Goal: Check status

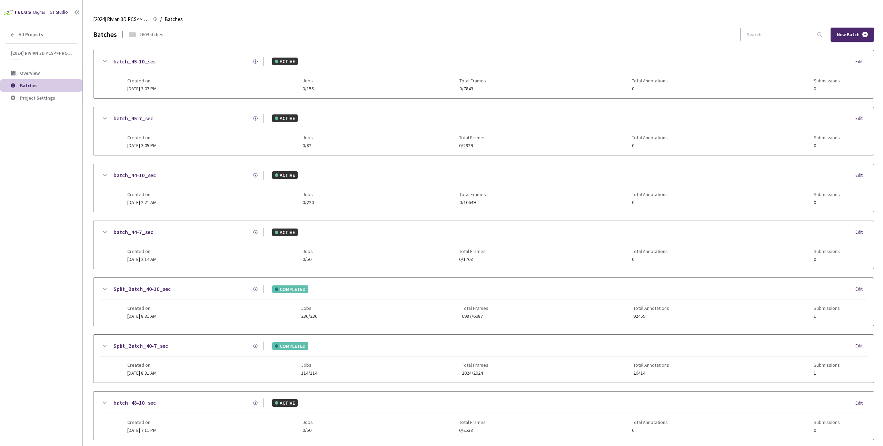
click at [774, 36] on input at bounding box center [779, 34] width 73 height 12
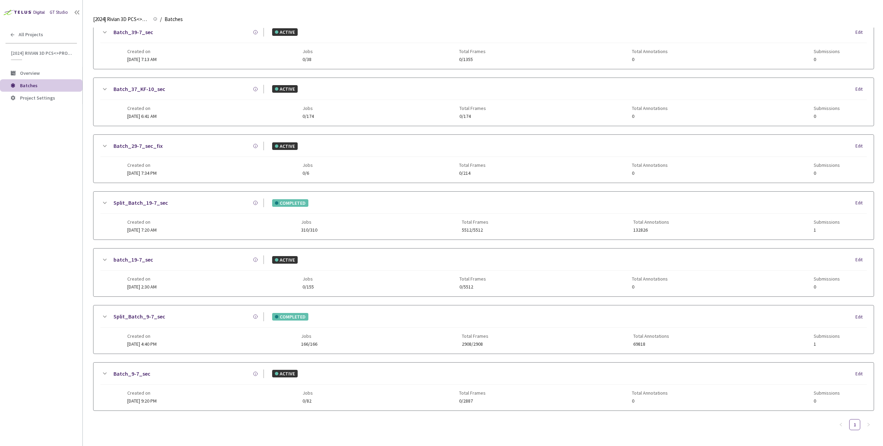
type input "9-7"
click at [179, 319] on div "Split_Batch_9-7_sec" at bounding box center [186, 317] width 155 height 9
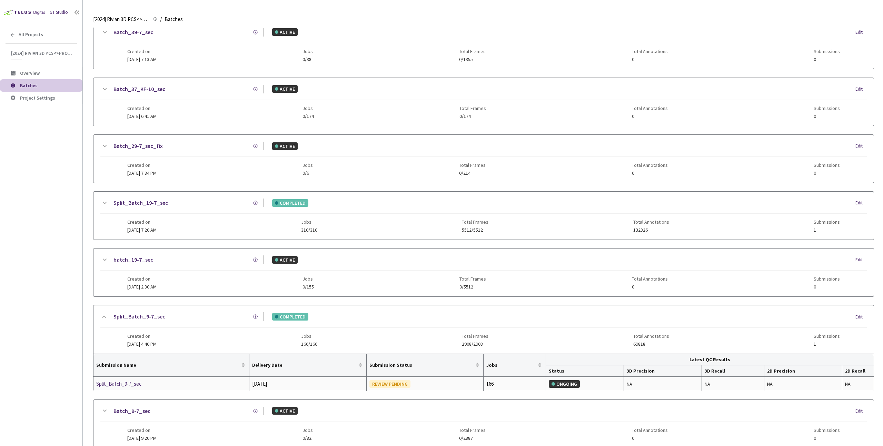
click at [136, 387] on div "Split_Batch_9-7_sec" at bounding box center [132, 384] width 73 height 8
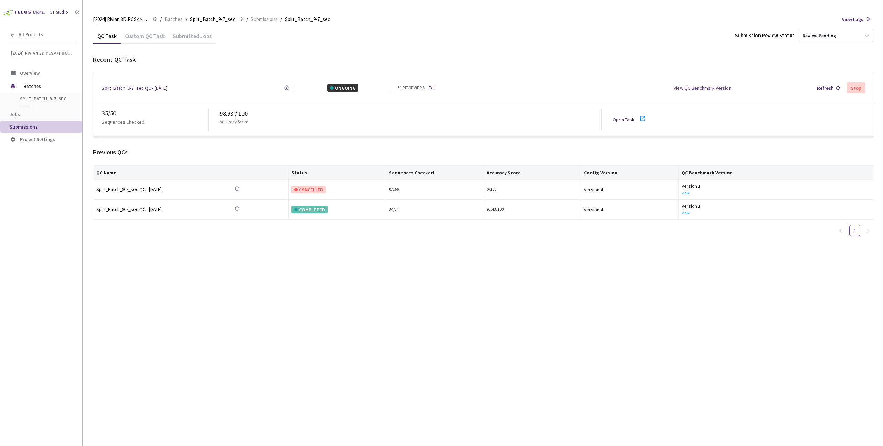
click at [387, 268] on div "QC Task Custom QC Task Submitted Jobs Submission Review Status Review Pending R…" at bounding box center [483, 237] width 781 height 419
click at [543, 128] on div "35 / 50 Sequences Checked 98.93 / 100 Accuracy Score Open Task" at bounding box center [483, 119] width 780 height 33
click at [141, 35] on div "Custom QC Task" at bounding box center [145, 38] width 48 height 12
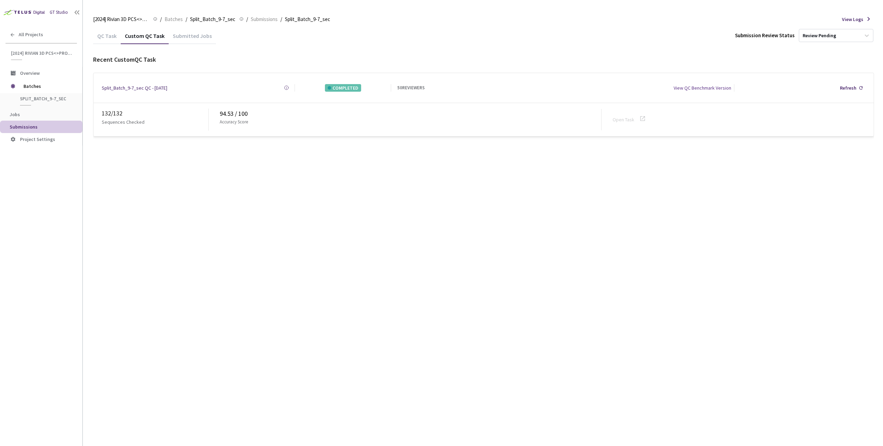
click at [111, 37] on div "QC Task" at bounding box center [107, 38] width 28 height 12
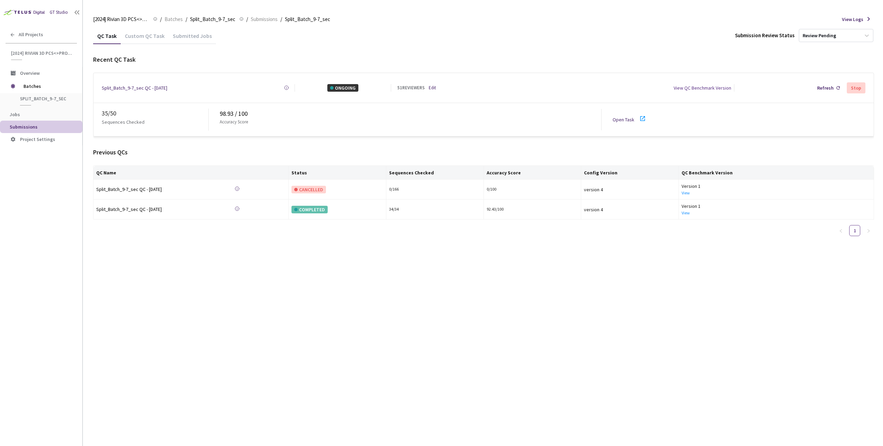
click at [619, 117] on link "Open Task" at bounding box center [624, 120] width 22 height 6
